Goal: Transaction & Acquisition: Obtain resource

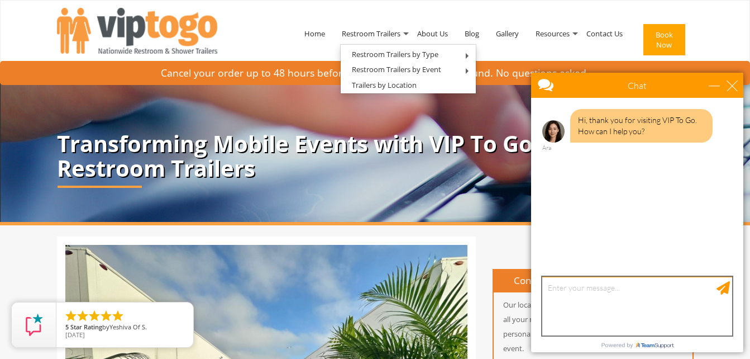
click at [594, 296] on textarea "type your message" at bounding box center [637, 306] width 190 height 59
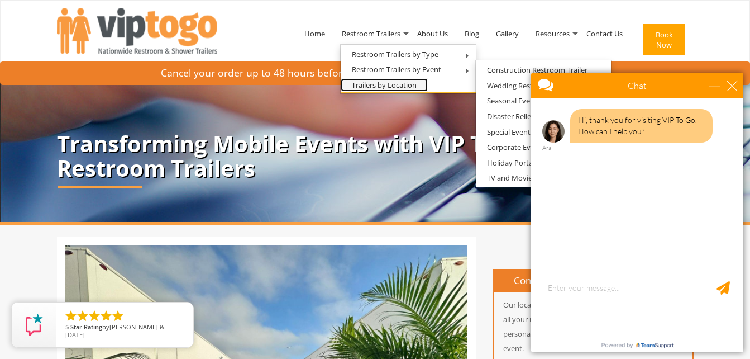
click at [403, 84] on link "Trailers by Location" at bounding box center [384, 85] width 87 height 14
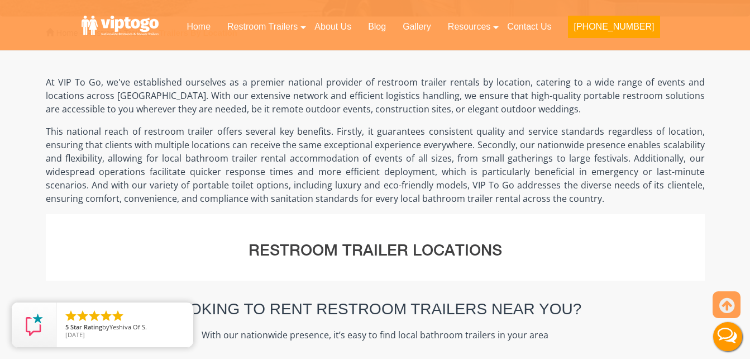
scroll to position [559, 0]
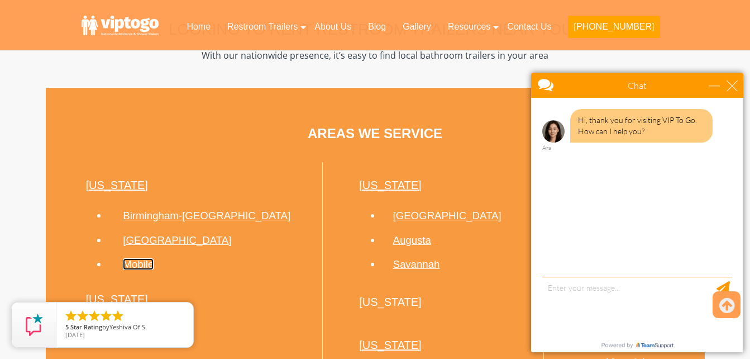
click at [137, 263] on link "Mobile" at bounding box center [138, 264] width 31 height 12
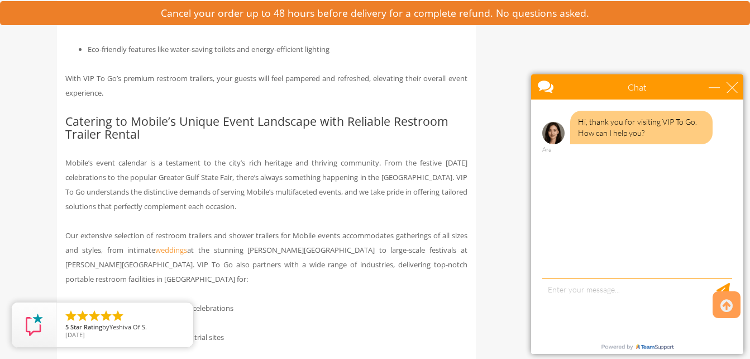
scroll to position [1955, 0]
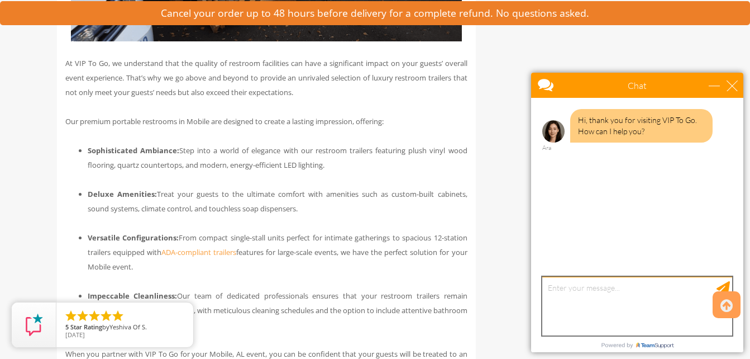
click at [571, 289] on textarea "type your message" at bounding box center [637, 306] width 190 height 59
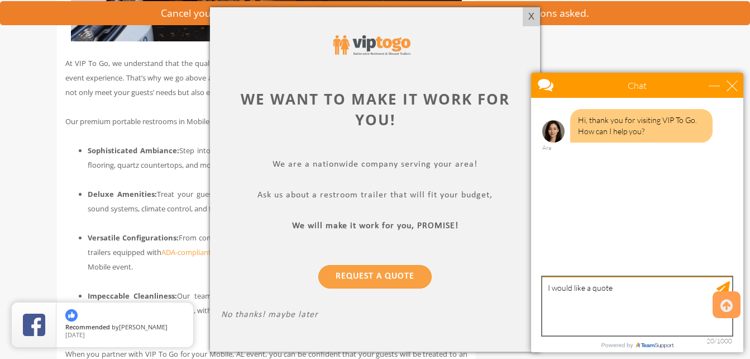
type textarea "I would like a quote"
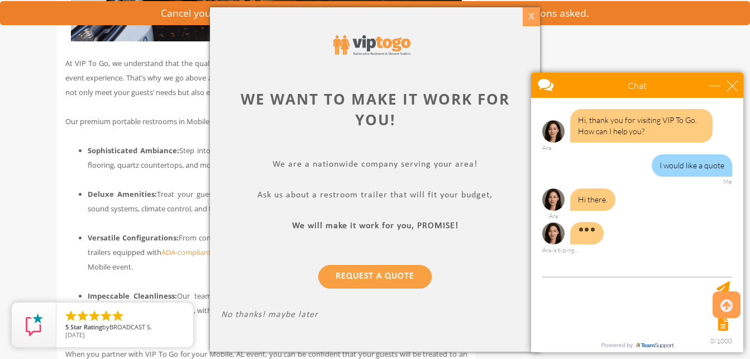
click at [532, 19] on div "X" at bounding box center [531, 16] width 17 height 19
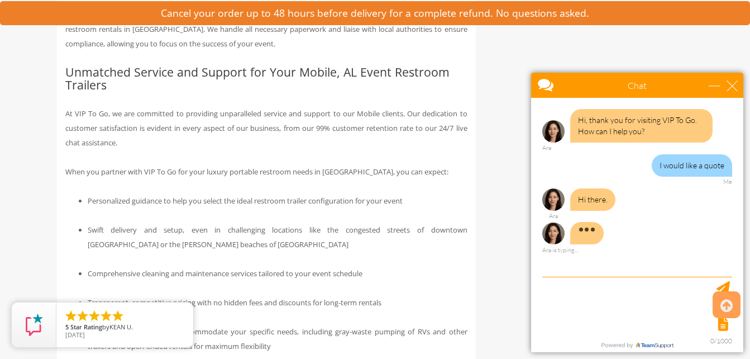
scroll to position [2514, 0]
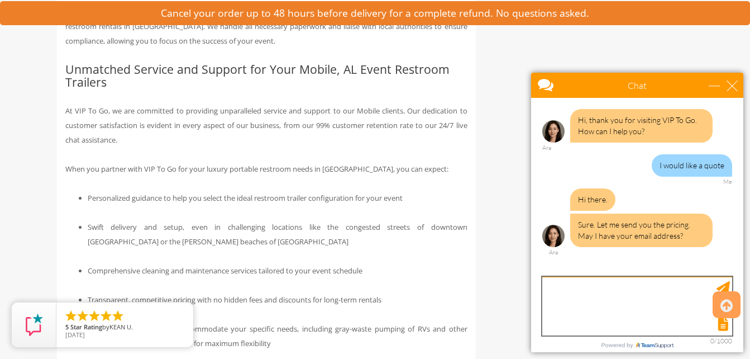
click at [570, 302] on textarea "type your message" at bounding box center [637, 306] width 190 height 59
type textarea "m"
type textarea "D"
type textarea "ms.robynanderson@gmail.com"
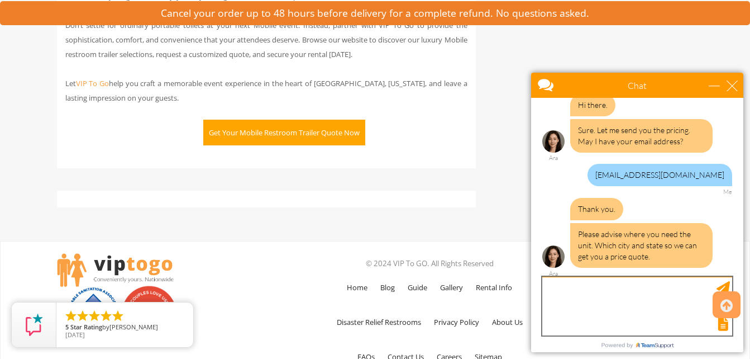
scroll to position [3422, 0]
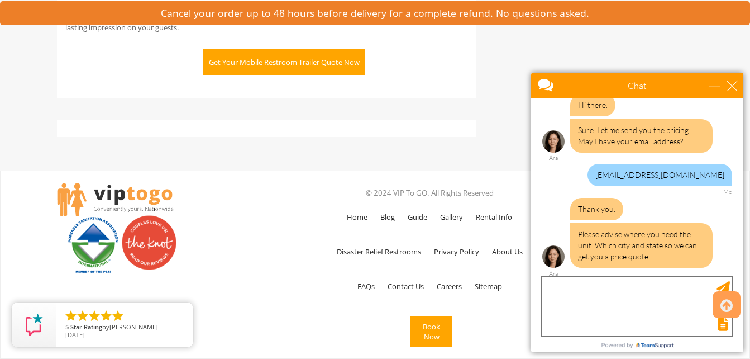
click at [607, 301] on textarea "type your message" at bounding box center [637, 306] width 190 height 59
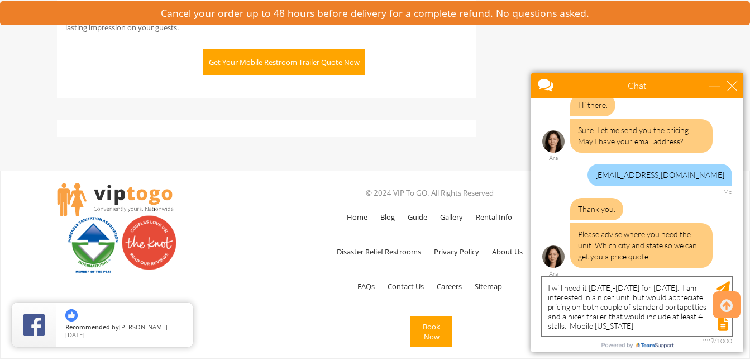
type textarea "I will need it February 13-18, 2026 for Mardi Gras. I am interested in a nicer …"
drag, startPoint x: 578, startPoint y: 316, endPoint x: 678, endPoint y: 329, distance: 100.8
click at [676, 330] on div at bounding box center [636, 323] width 192 height 16
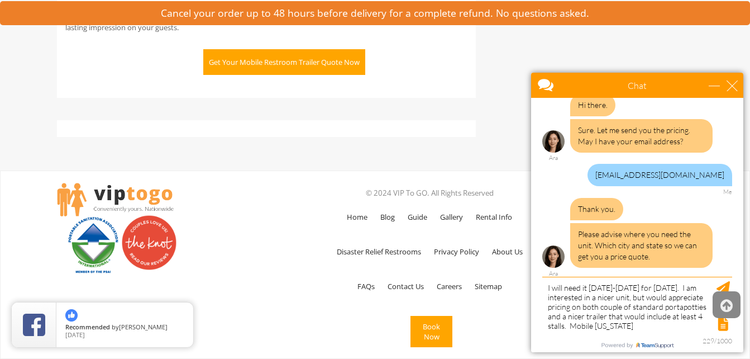
click at [723, 302] on icon at bounding box center [727, 305] width 12 height 27
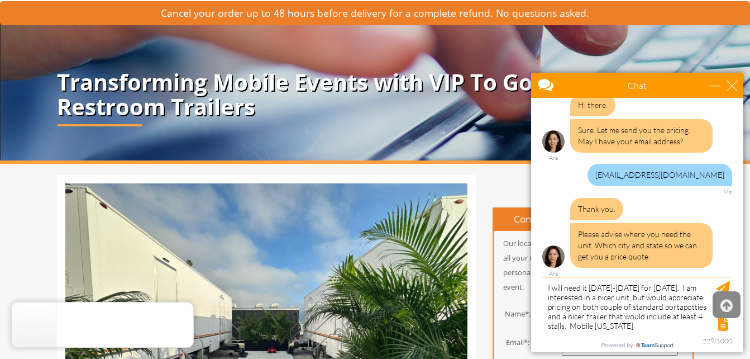
scroll to position [0, 0]
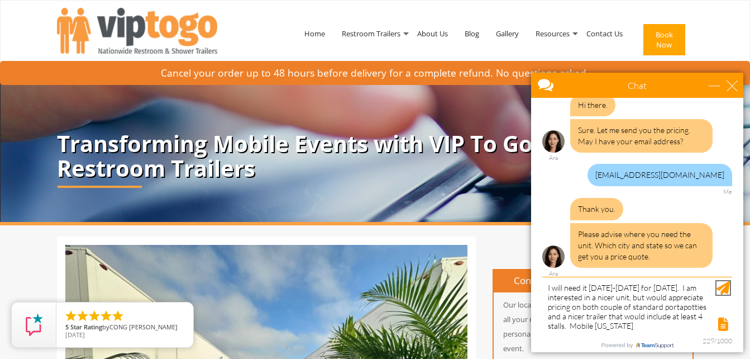
click at [725, 285] on div "Send Message" at bounding box center [723, 287] width 13 height 13
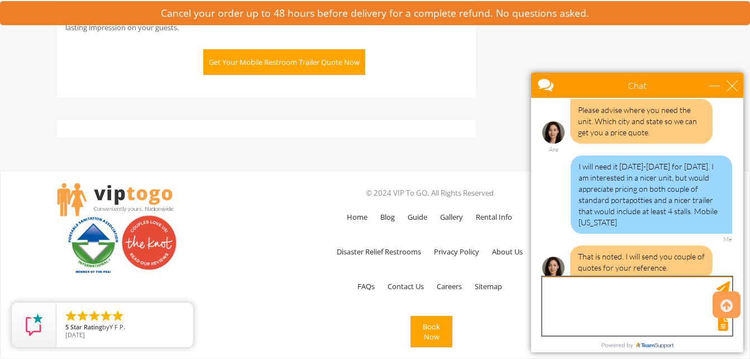
scroll to position [230, 0]
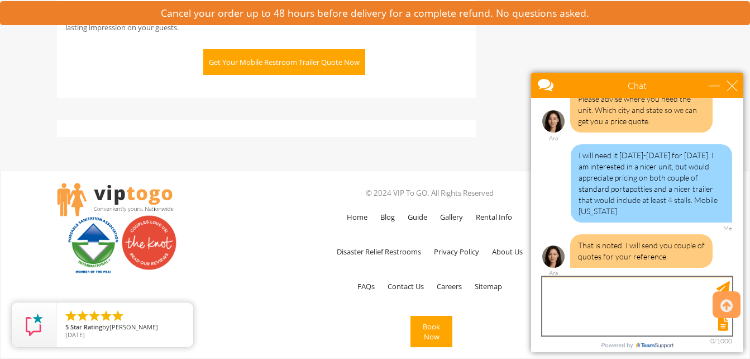
type textarea "G"
type textarea "Awesome! Thank you!"
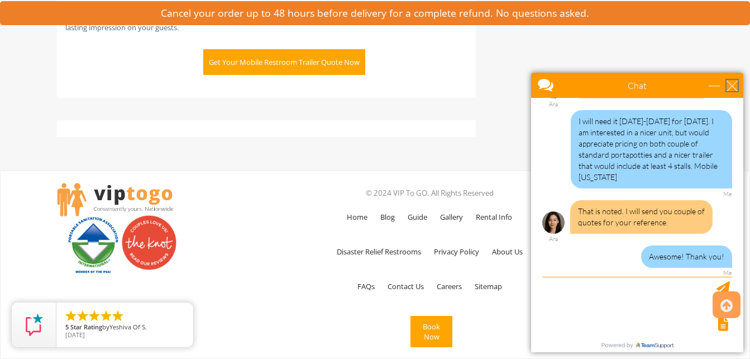
click at [737, 84] on div "close" at bounding box center [732, 85] width 11 height 11
type input "Continue Chat"
type input "End Chat"
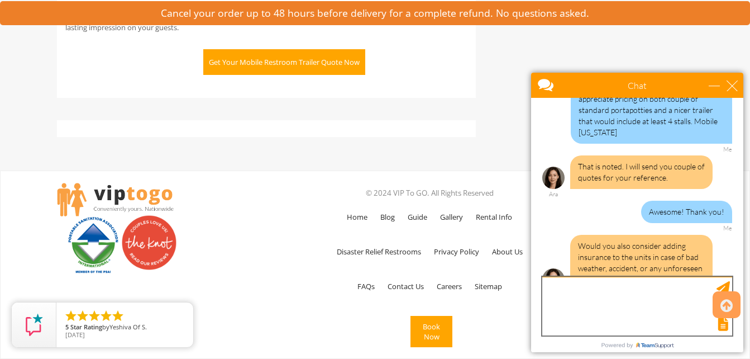
scroll to position [331, 0]
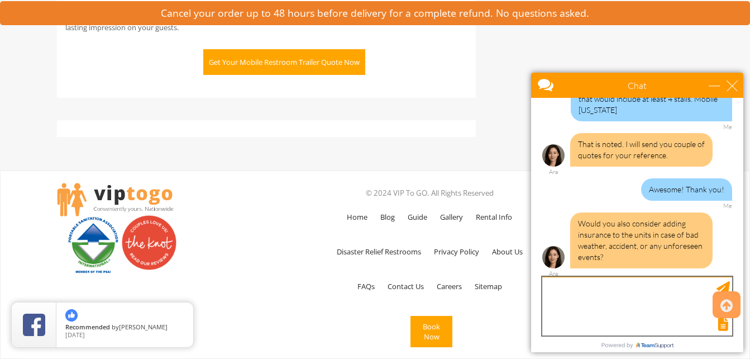
click at [615, 310] on textarea "type your message" at bounding box center [637, 306] width 190 height 59
type textarea "Yes please include that in the quote. What is your largest stall unit?"
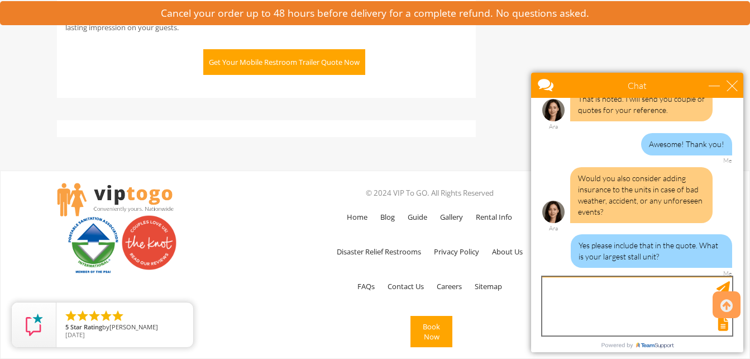
scroll to position [421, 0]
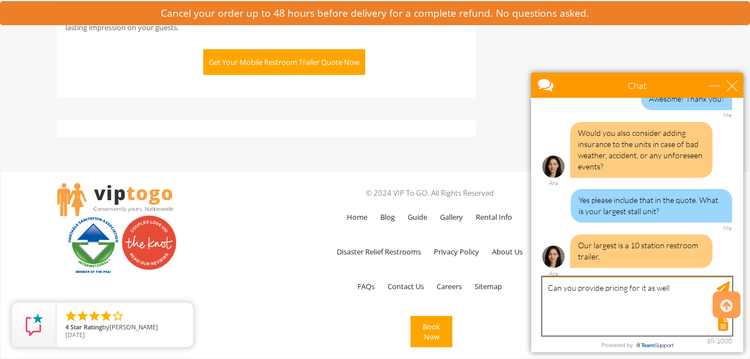
type textarea "Can you provide pricing for it as well?"
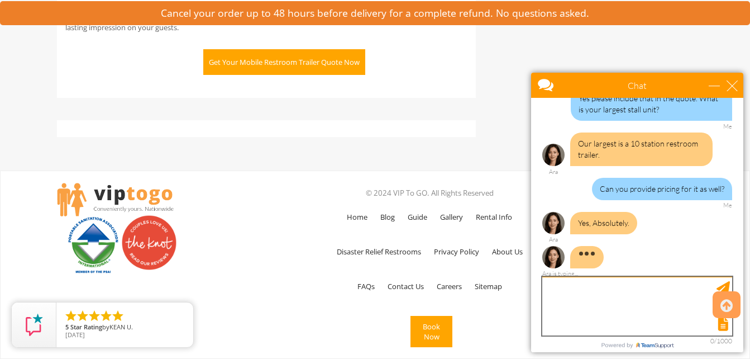
scroll to position [489, 0]
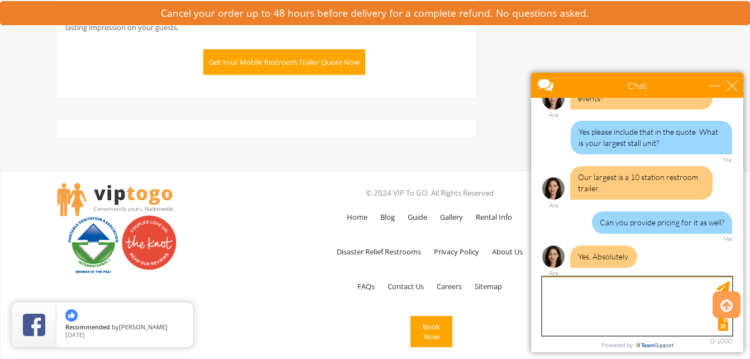
click at [593, 300] on textarea "type your message" at bounding box center [637, 306] width 190 height 59
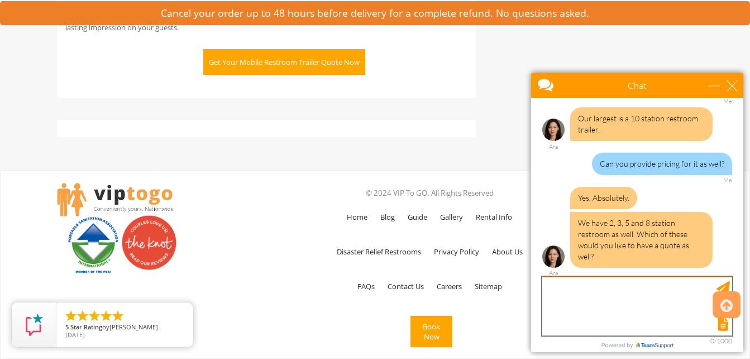
scroll to position [582, 0]
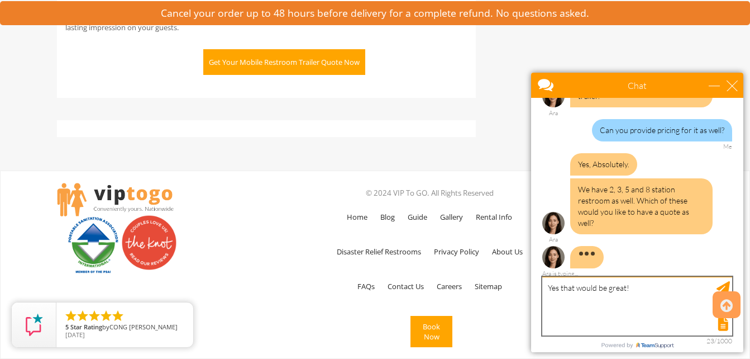
type textarea "Yes that would be great!"
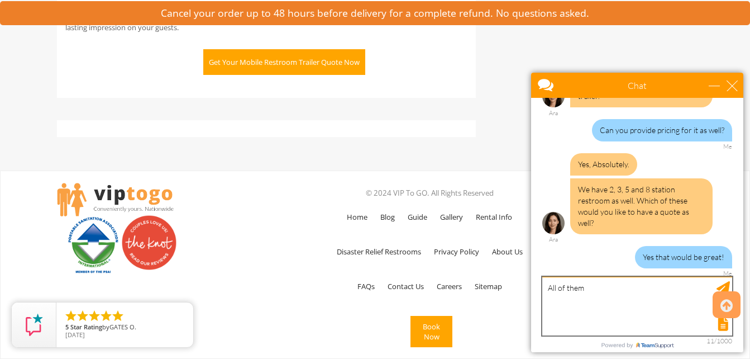
type textarea "All of them"
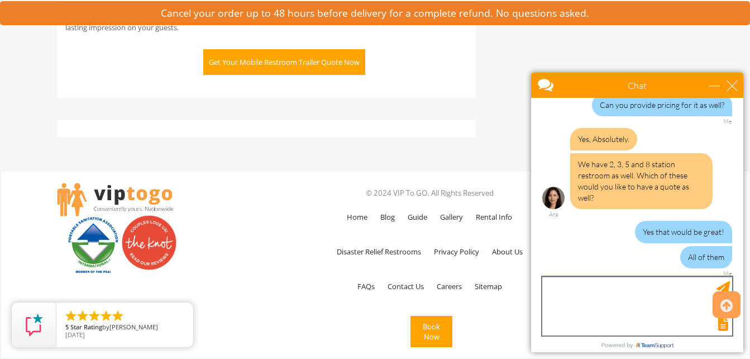
scroll to position [641, 0]
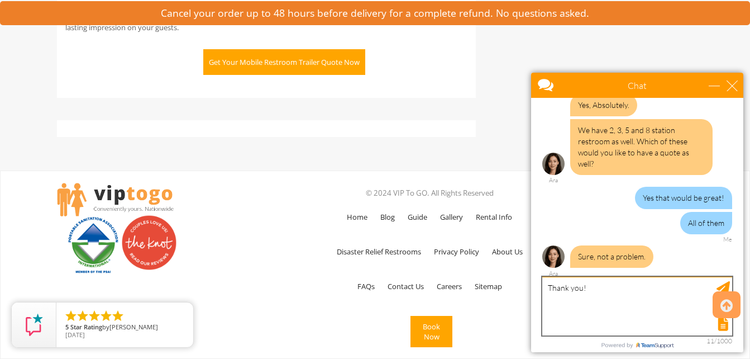
type textarea "Thank you!"
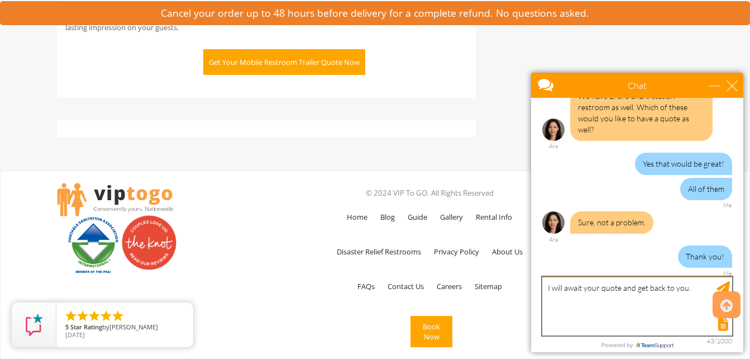
type textarea "I will await your quote and get back to you."
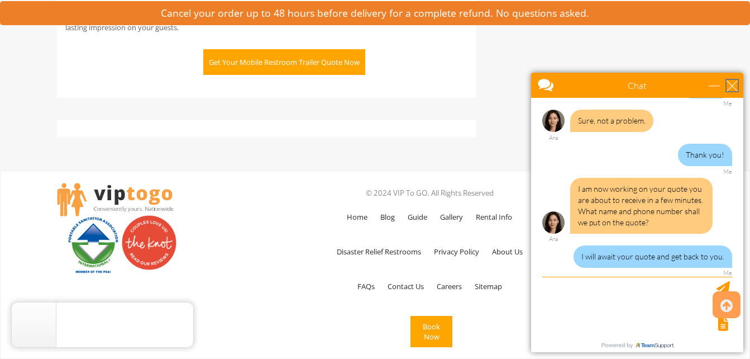
click at [735, 87] on div "close" at bounding box center [732, 85] width 11 height 11
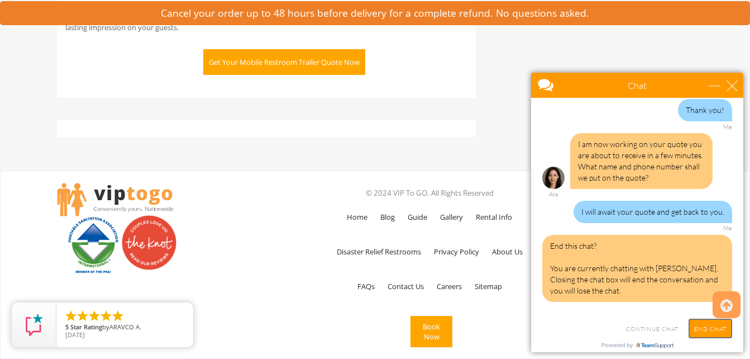
click at [715, 331] on input "End Chat" at bounding box center [711, 328] width 44 height 20
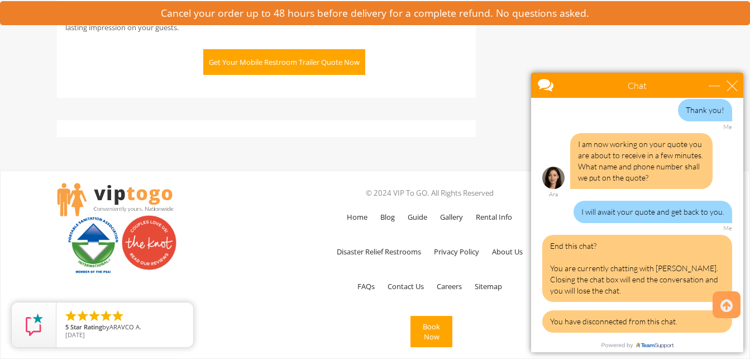
scroll to position [939, 0]
